Goal: Information Seeking & Learning: Learn about a topic

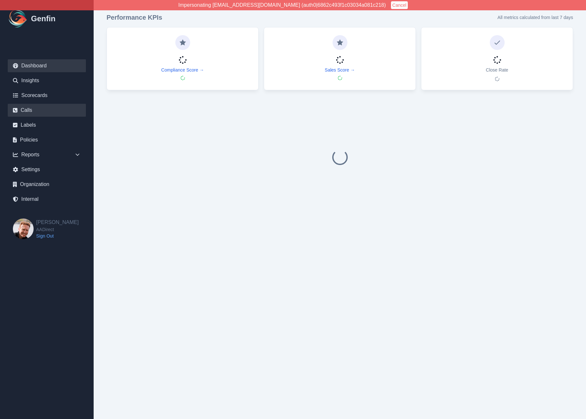
click at [26, 112] on link "Calls" at bounding box center [47, 110] width 78 height 13
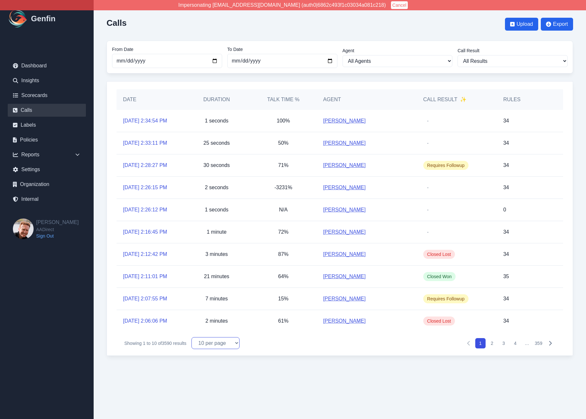
click at [201, 343] on select "10 per page 25 per page 50 per page 100 per page" at bounding box center [215, 343] width 48 height 12
select select "10"
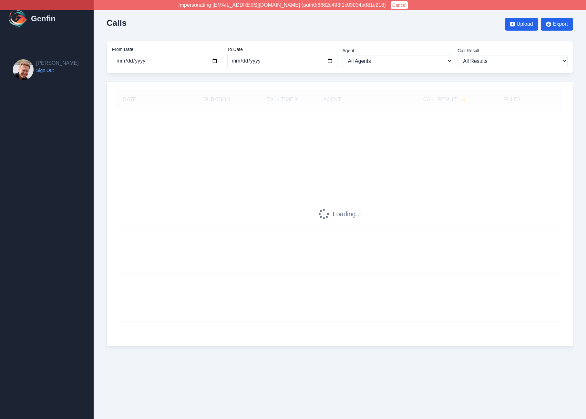
click at [103, 314] on div "Calls Upload Export From Date 2025-08-01 To Date 2025-09-22 Agent All Agents Ca…" at bounding box center [340, 180] width 492 height 360
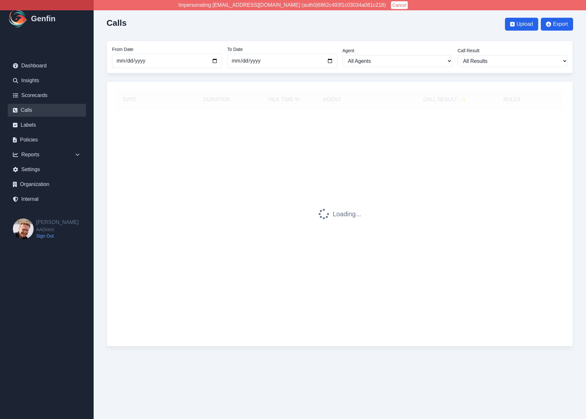
select select "100"
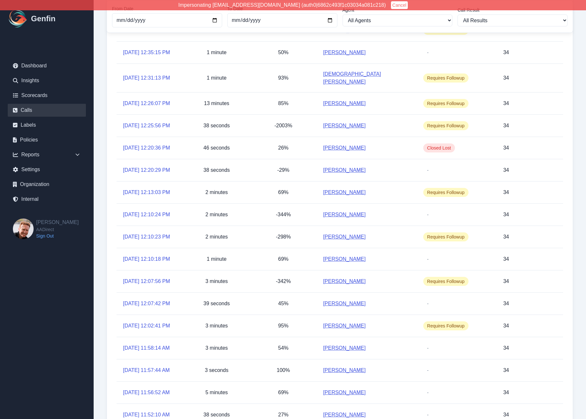
scroll to position [970, 0]
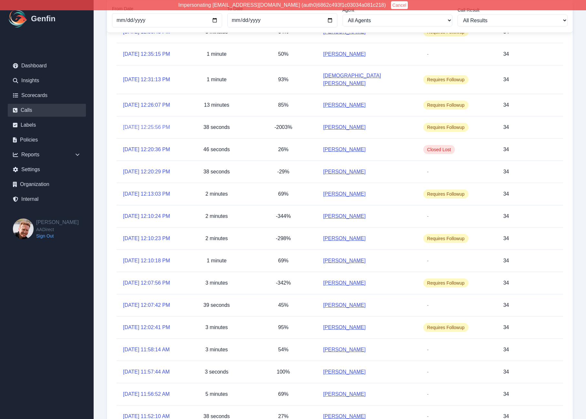
click at [127, 131] on link "9/22/2025, 12:25:56 PM" at bounding box center [146, 128] width 47 height 8
drag, startPoint x: 111, startPoint y: 163, endPoint x: 296, endPoint y: 171, distance: 185.1
click at [296, 171] on div "Date Duration Talk Time % Agent Call Result ✨ Rules 9/22/2025, 2:34:54 PM 1 sec…" at bounding box center [339, 263] width 466 height 2304
copy div "9/22/2025, 12:25:56 PM 38 seconds -2003%"
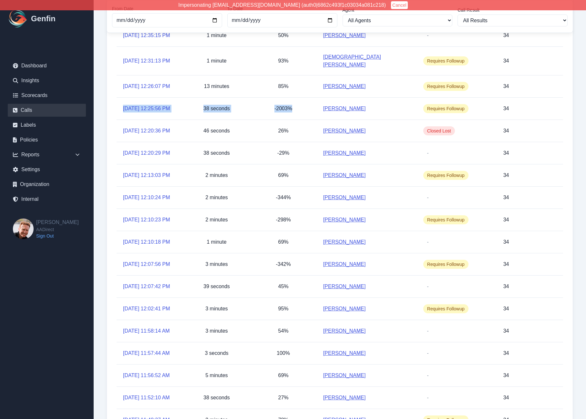
scroll to position [926, 0]
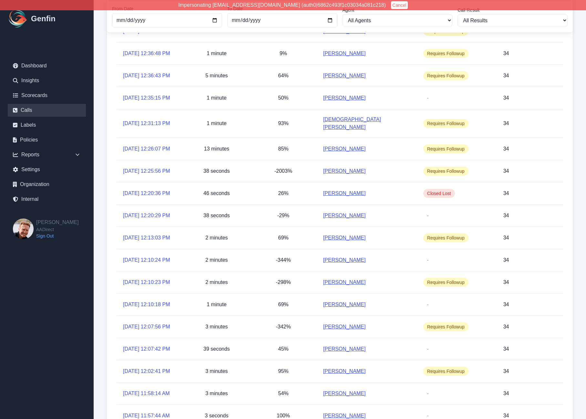
click at [270, 87] on div "64%" at bounding box center [283, 76] width 67 height 22
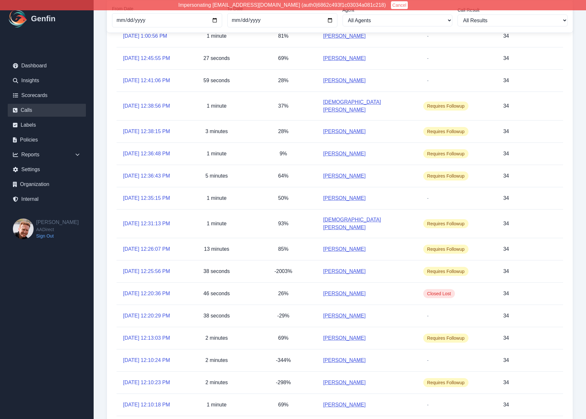
scroll to position [1239, 0]
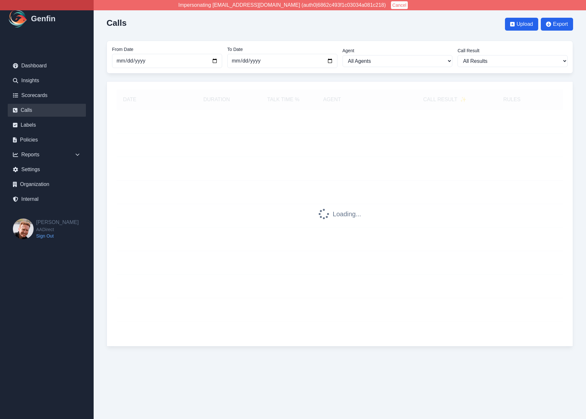
select select "100"
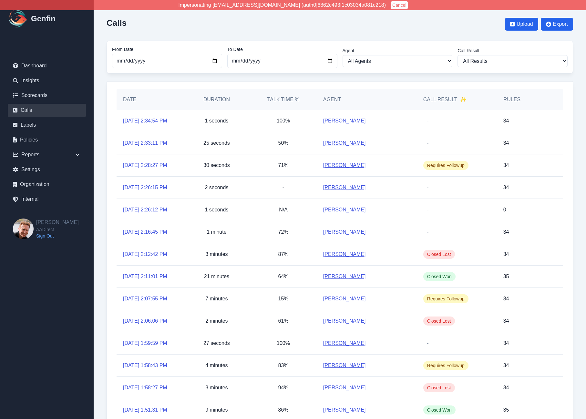
click at [266, 215] on div "N/A" at bounding box center [283, 210] width 67 height 22
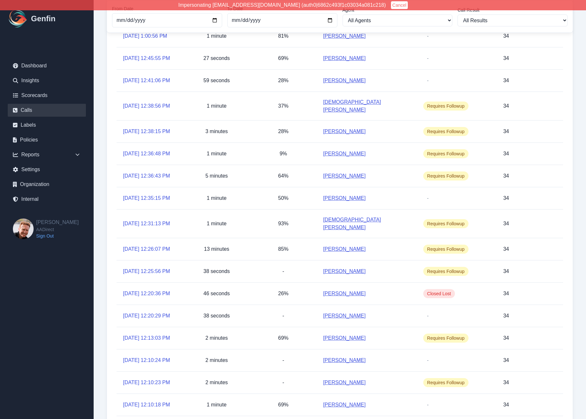
scroll to position [1239, 0]
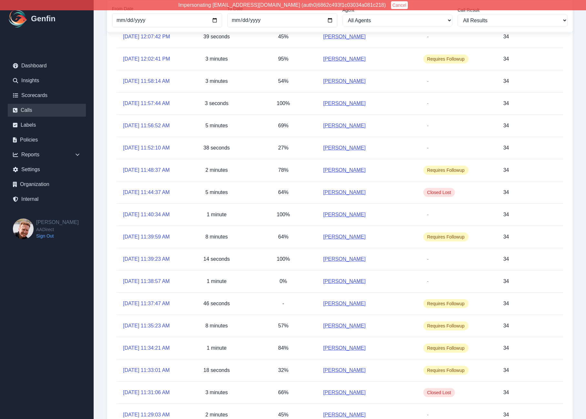
click at [252, 115] on div "100%" at bounding box center [283, 104] width 67 height 22
